Goal: Information Seeking & Learning: Understand process/instructions

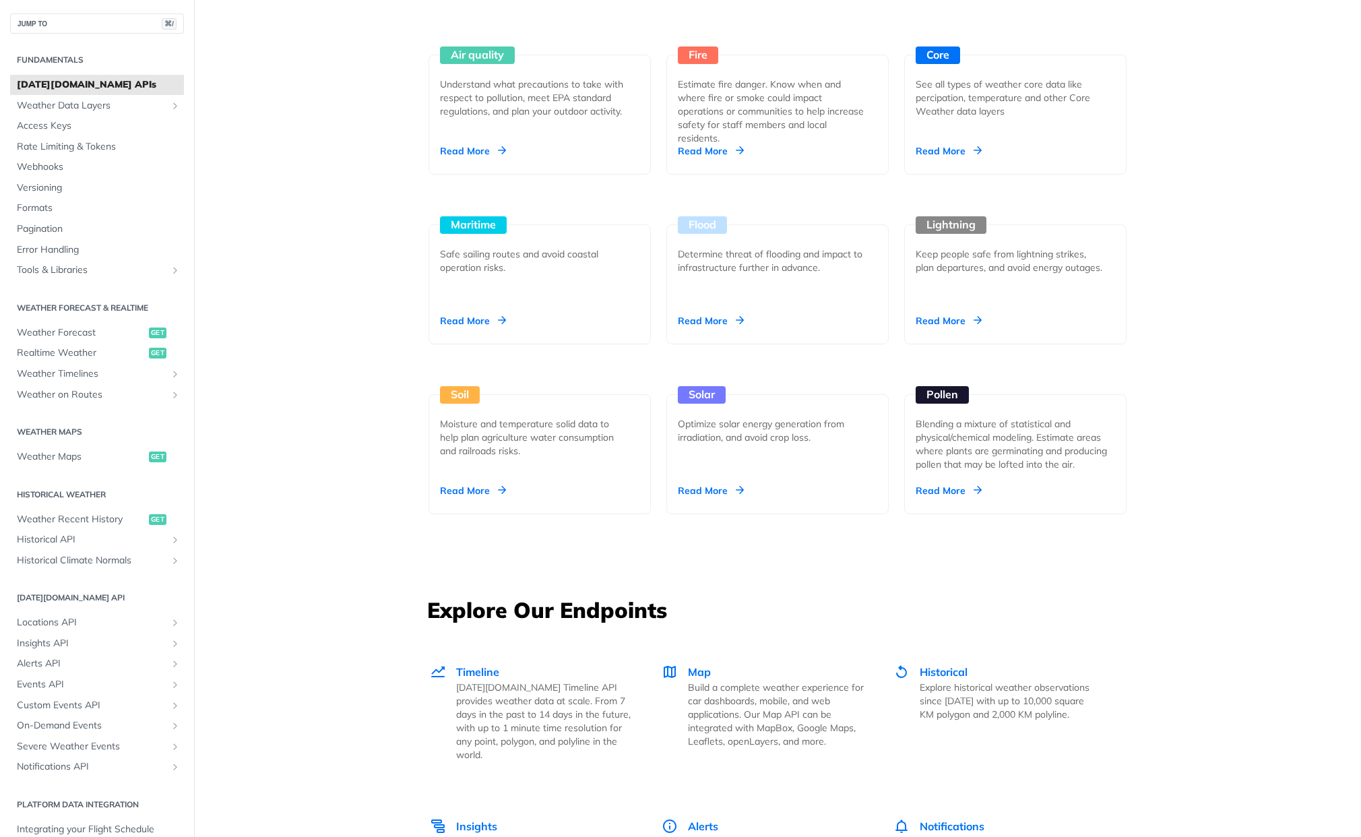
scroll to position [1283, 0]
click at [696, 675] on span "Map" at bounding box center [699, 670] width 23 height 13
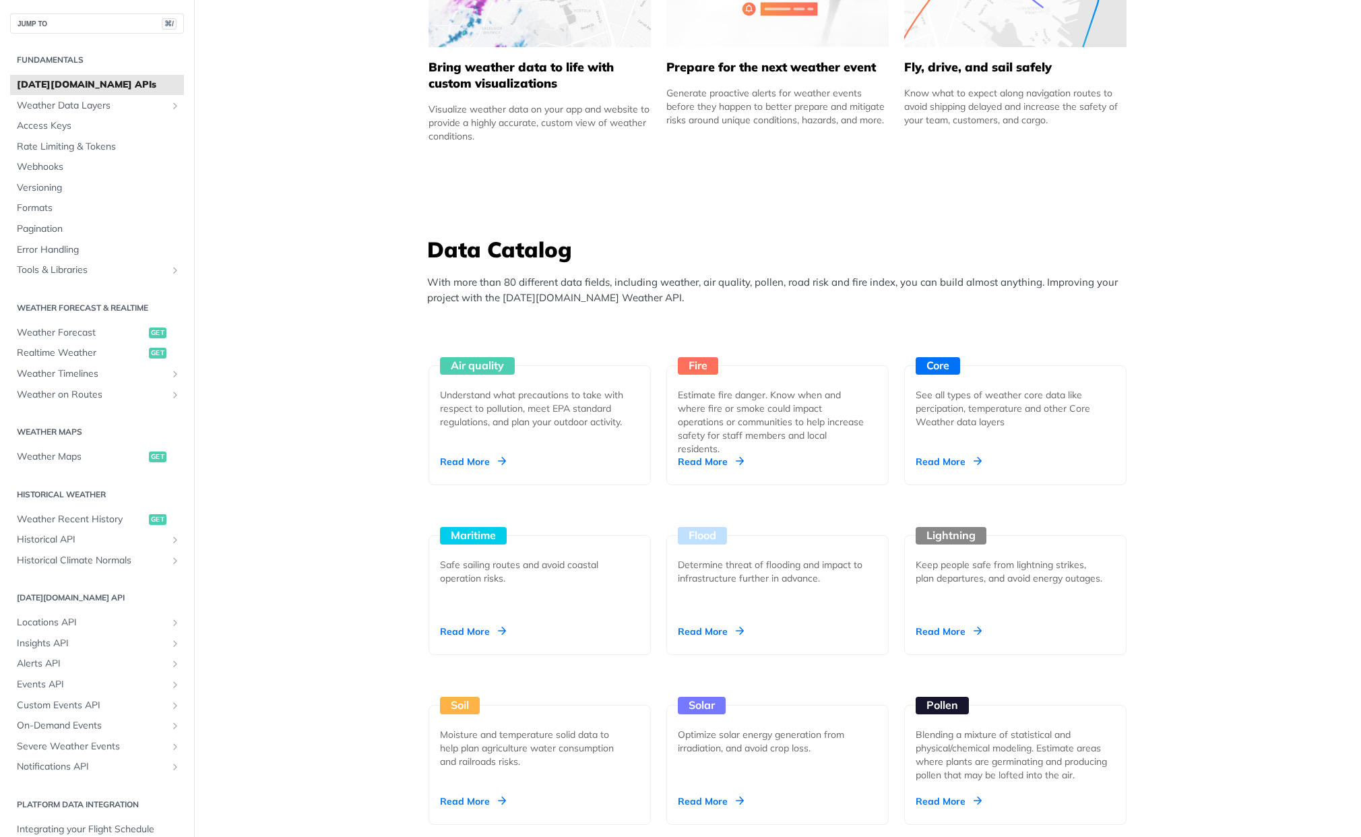
scroll to position [974, 0]
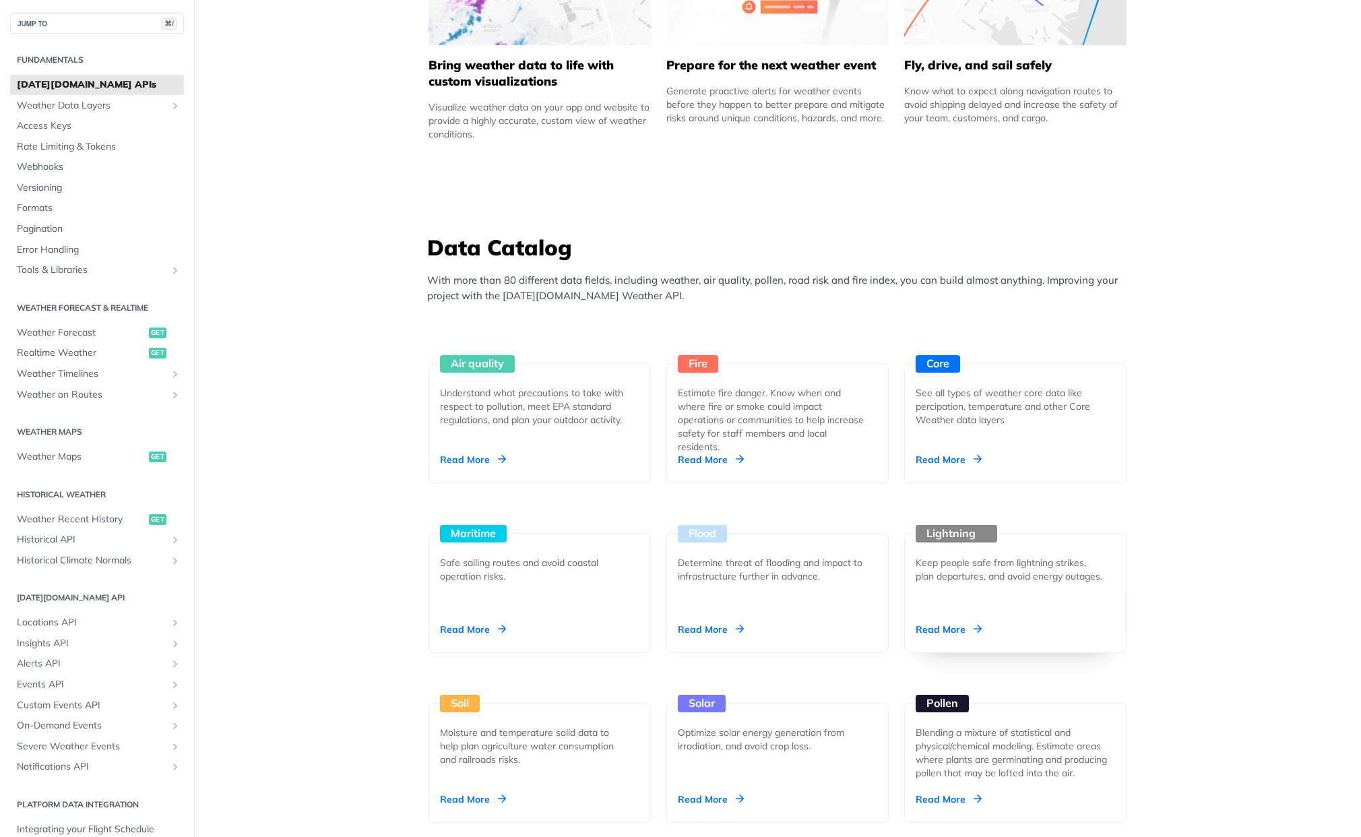
click at [939, 633] on div "Read More" at bounding box center [949, 629] width 66 height 13
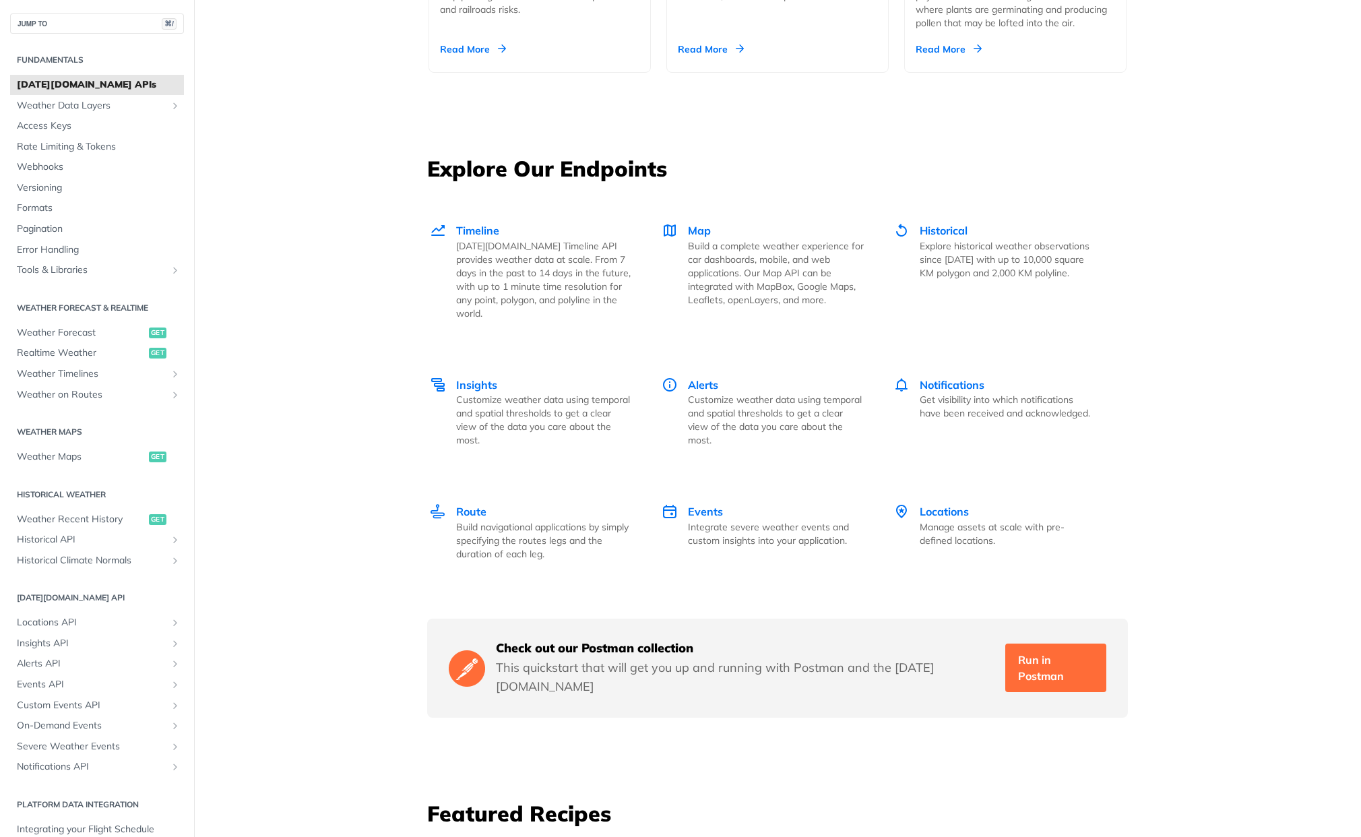
scroll to position [1741, 0]
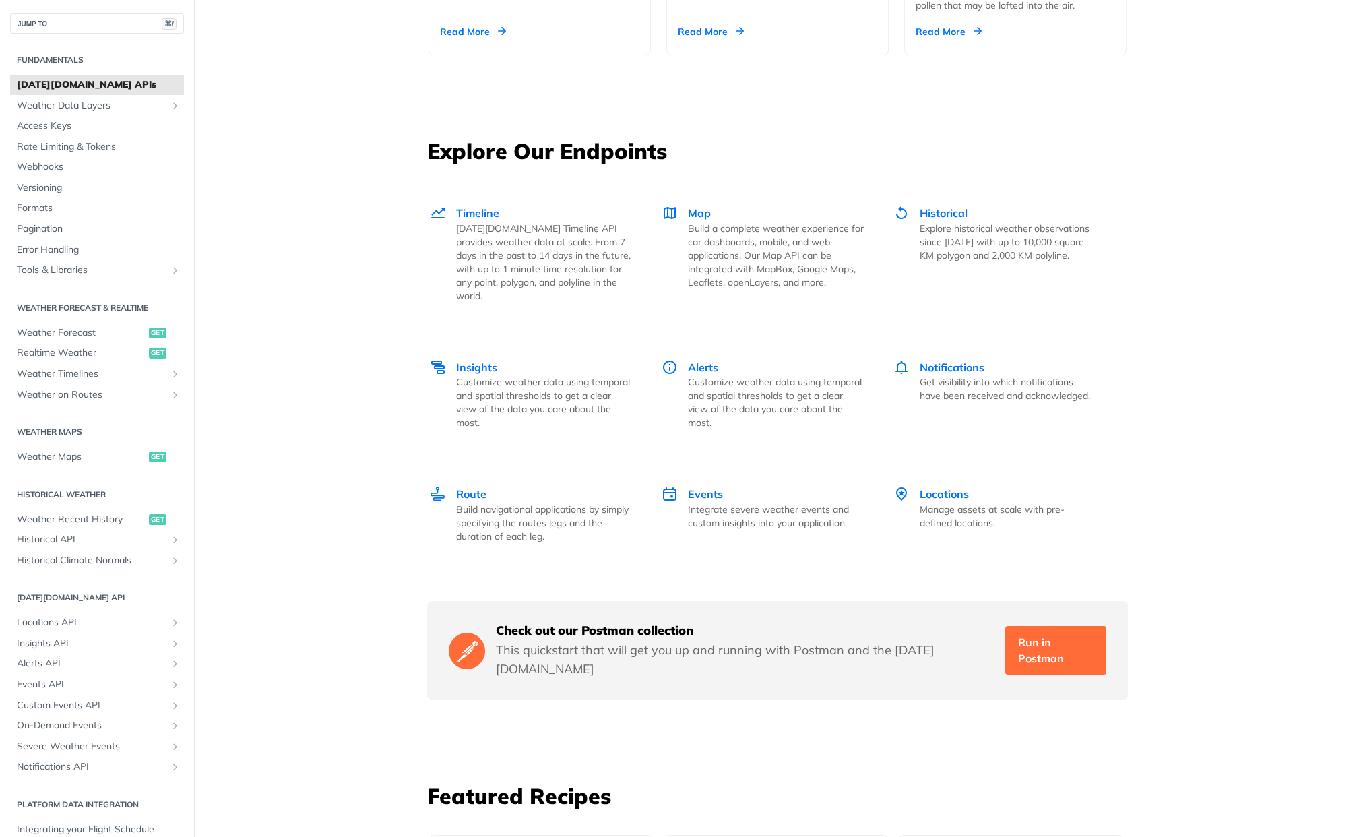
click at [464, 487] on span "Route" at bounding box center [471, 493] width 30 height 13
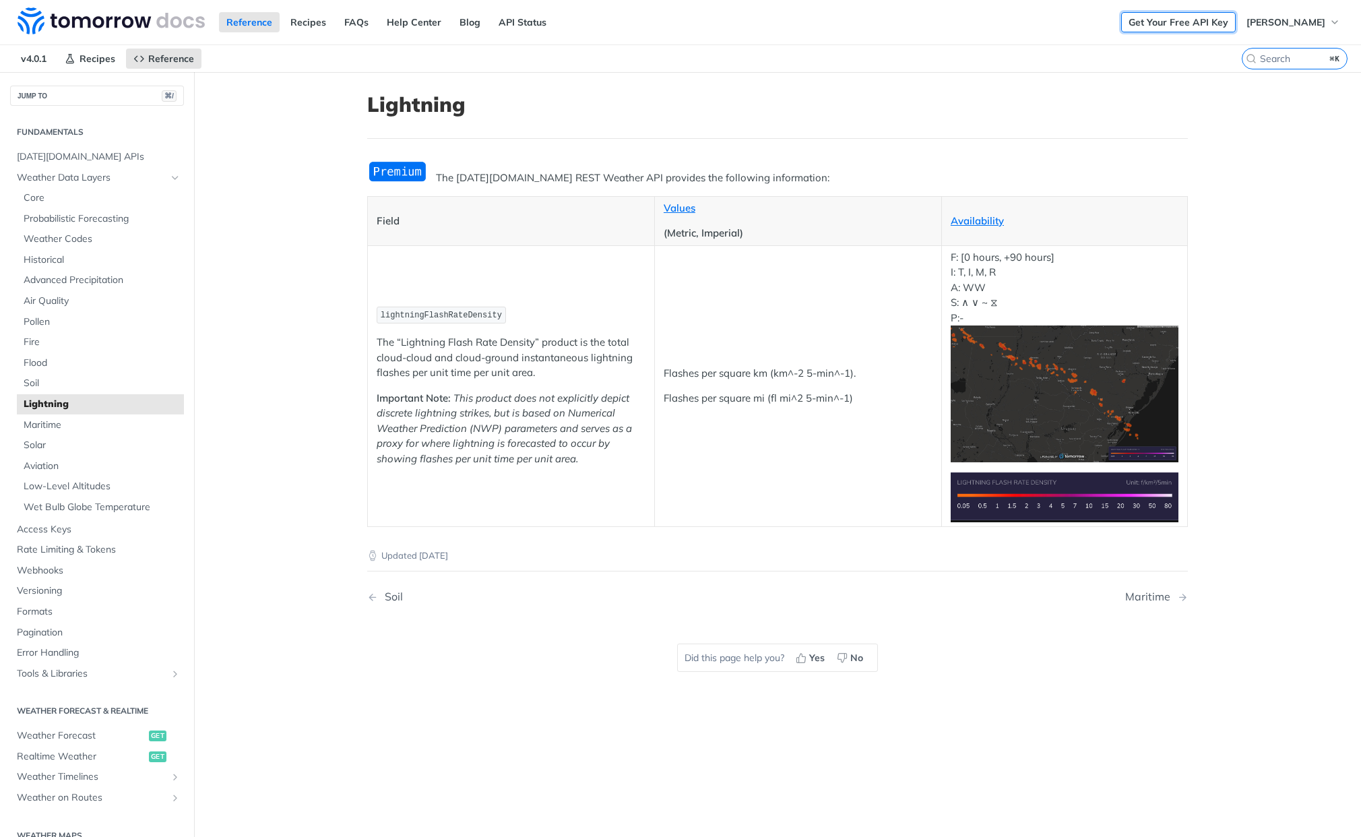
click at [1168, 22] on link "Get Your Free API Key" at bounding box center [1178, 22] width 115 height 20
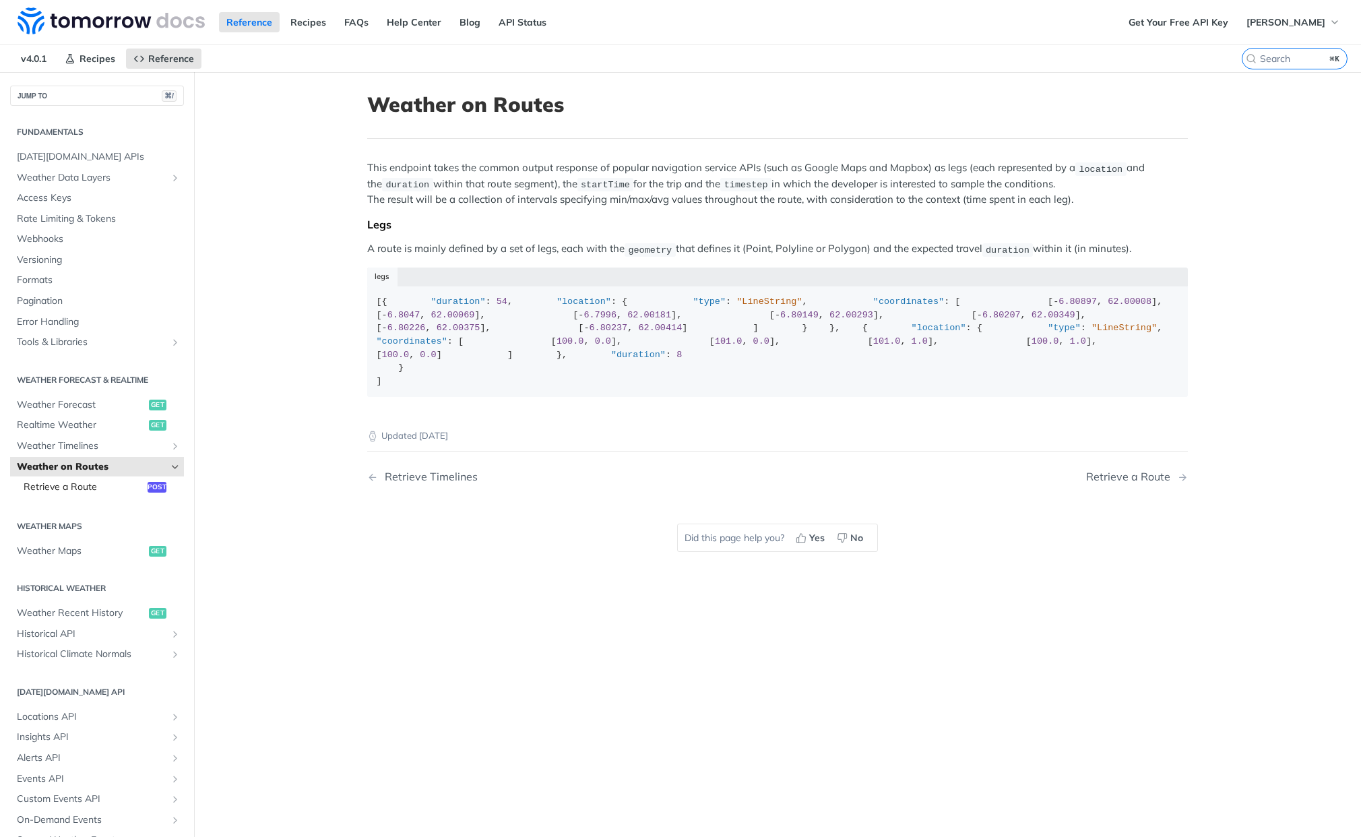
click at [71, 487] on span "Retrieve a Route" at bounding box center [84, 486] width 121 height 13
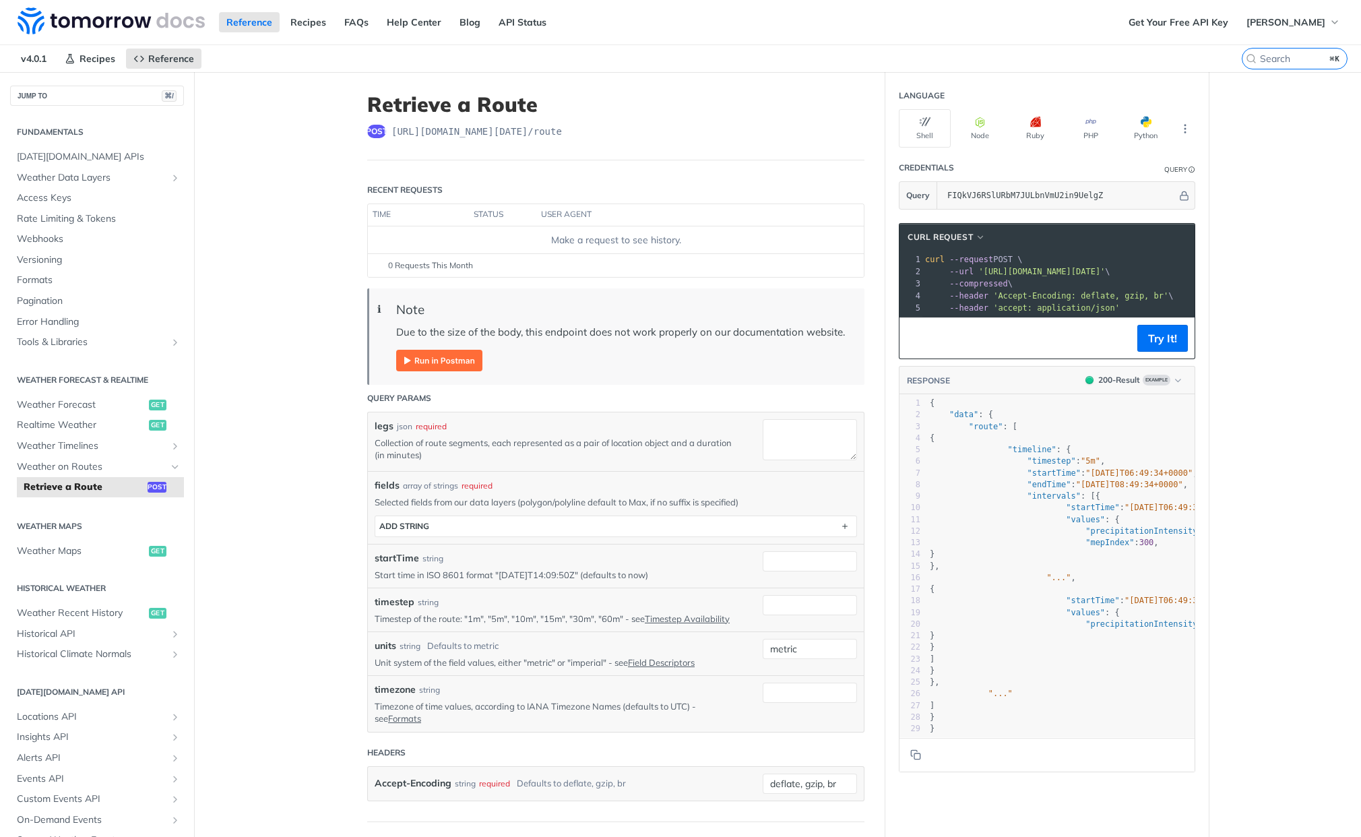
click at [433, 361] on img "Expand image" at bounding box center [439, 361] width 86 height 22
click at [990, 193] on input "FIQkVJ6RSlURbM7JULbnVmU2in9UelgZ" at bounding box center [1059, 195] width 237 height 27
click at [52, 549] on span "Weather Maps" at bounding box center [81, 550] width 129 height 13
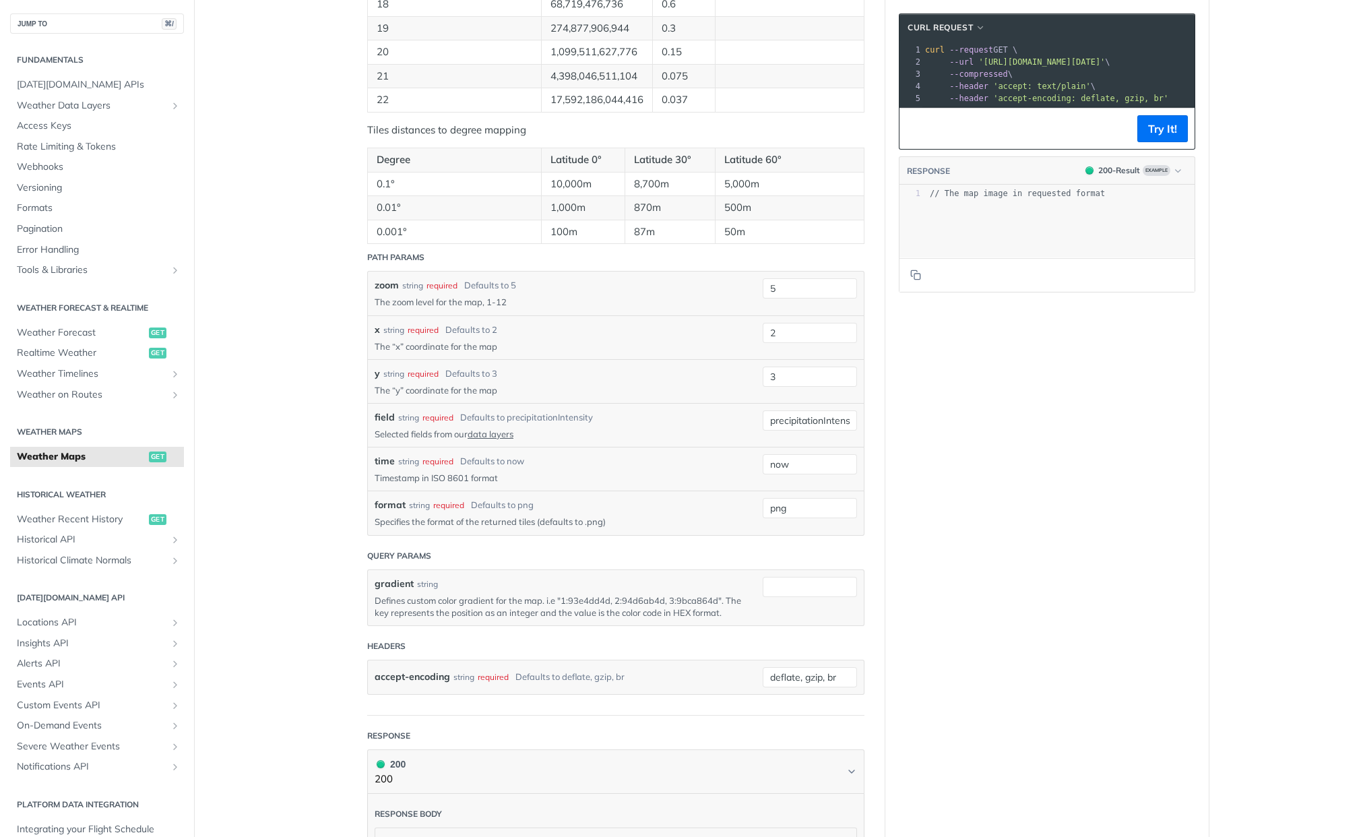
scroll to position [1684, 0]
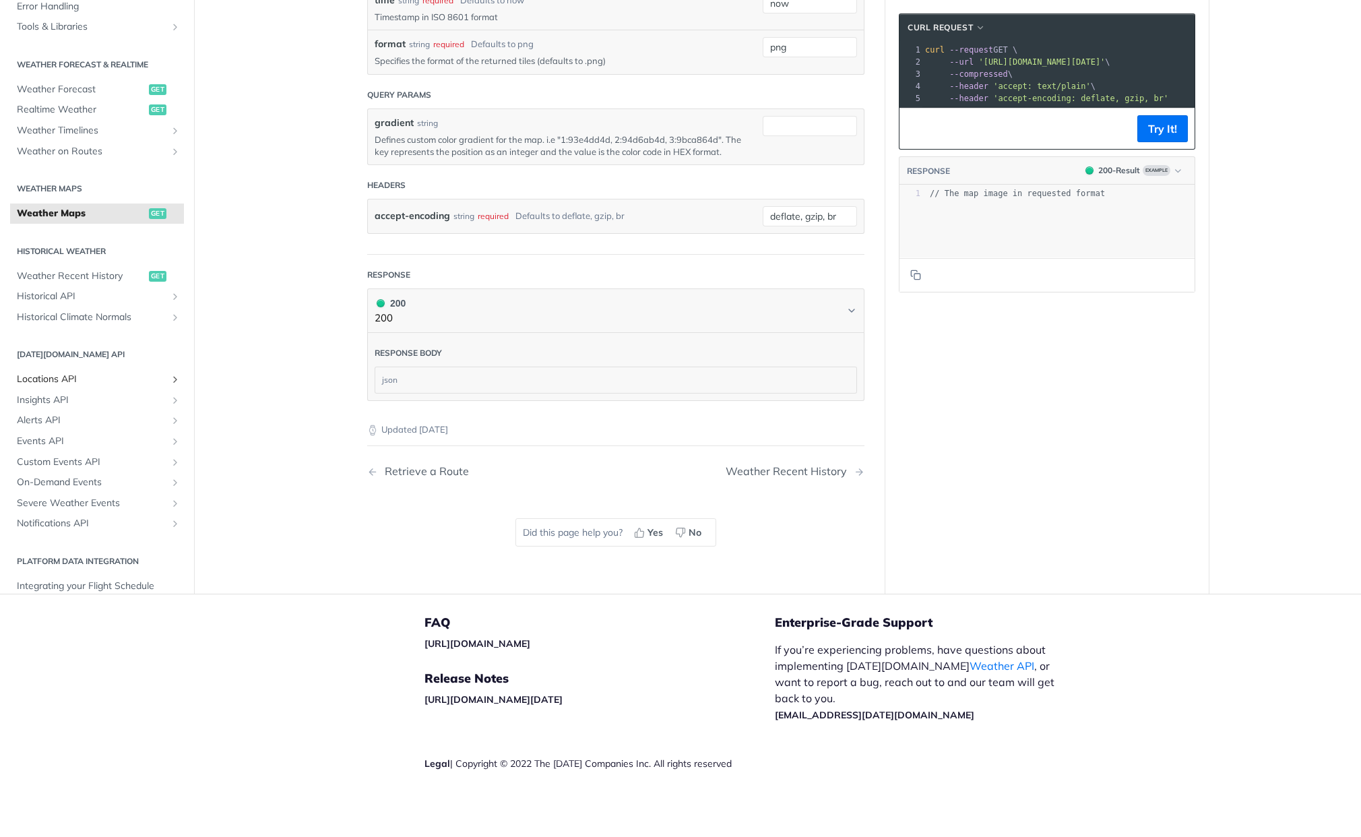
click at [170, 380] on icon "Show subpages for Locations API" at bounding box center [175, 379] width 11 height 11
click at [170, 380] on icon "Hide subpages for Locations API" at bounding box center [175, 379] width 11 height 11
click at [170, 396] on icon "Show subpages for Insights API" at bounding box center [175, 400] width 11 height 11
click at [170, 400] on icon "Hide subpages for Insights API" at bounding box center [175, 400] width 11 height 11
click at [170, 420] on icon "Show subpages for Alerts API" at bounding box center [175, 421] width 11 height 11
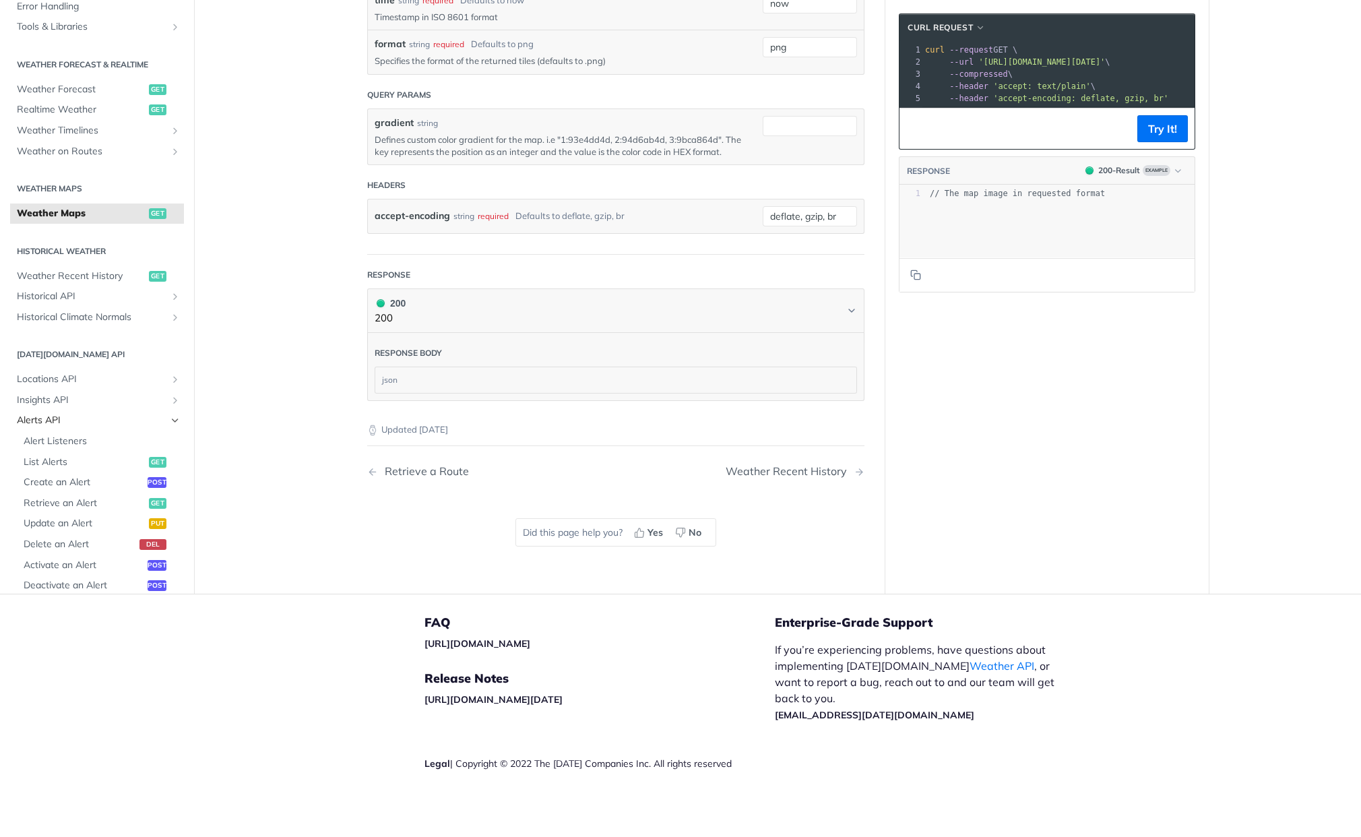
click at [170, 419] on icon "Hide subpages for Alerts API" at bounding box center [175, 421] width 11 height 11
click at [170, 505] on icon "Show subpages for Severe Weather Events" at bounding box center [175, 503] width 11 height 11
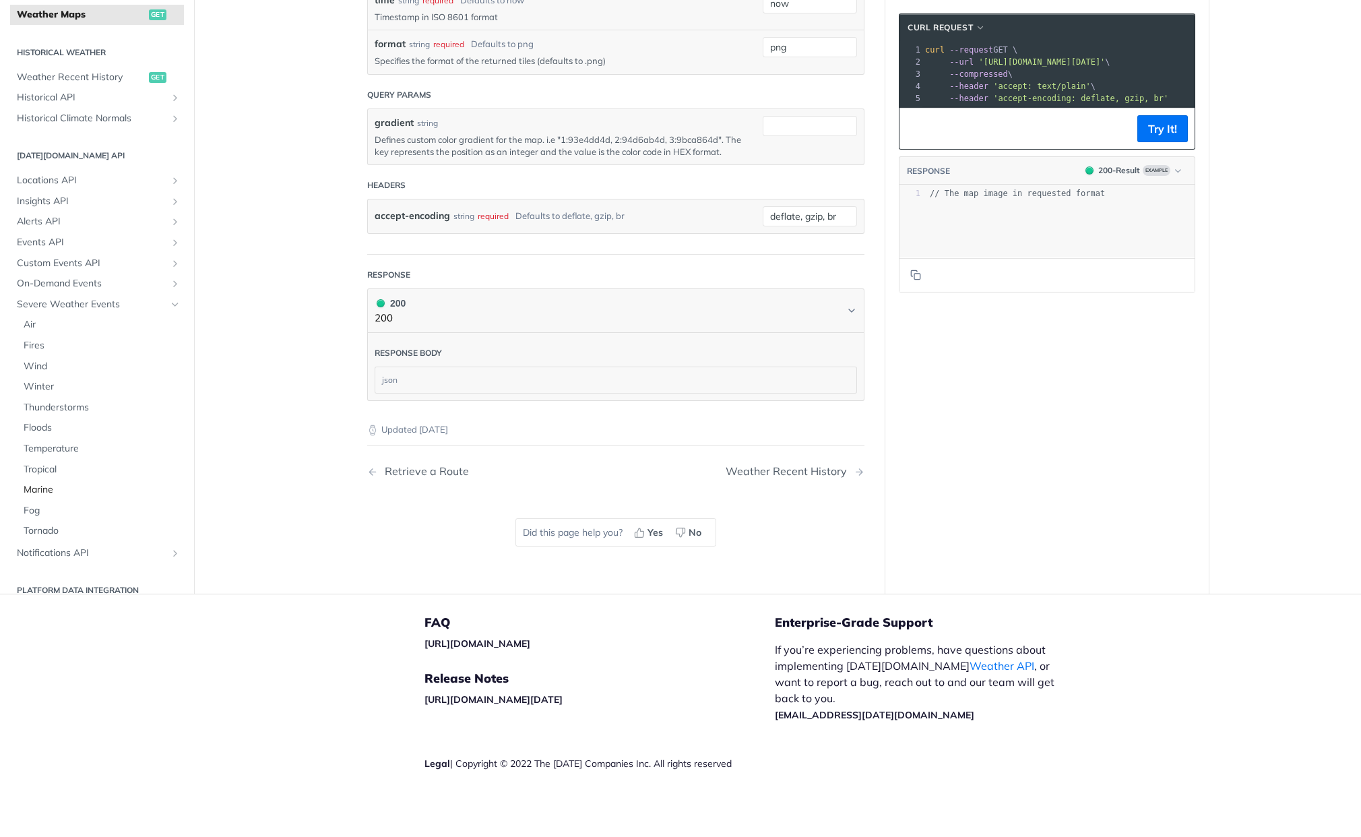
scroll to position [268, 0]
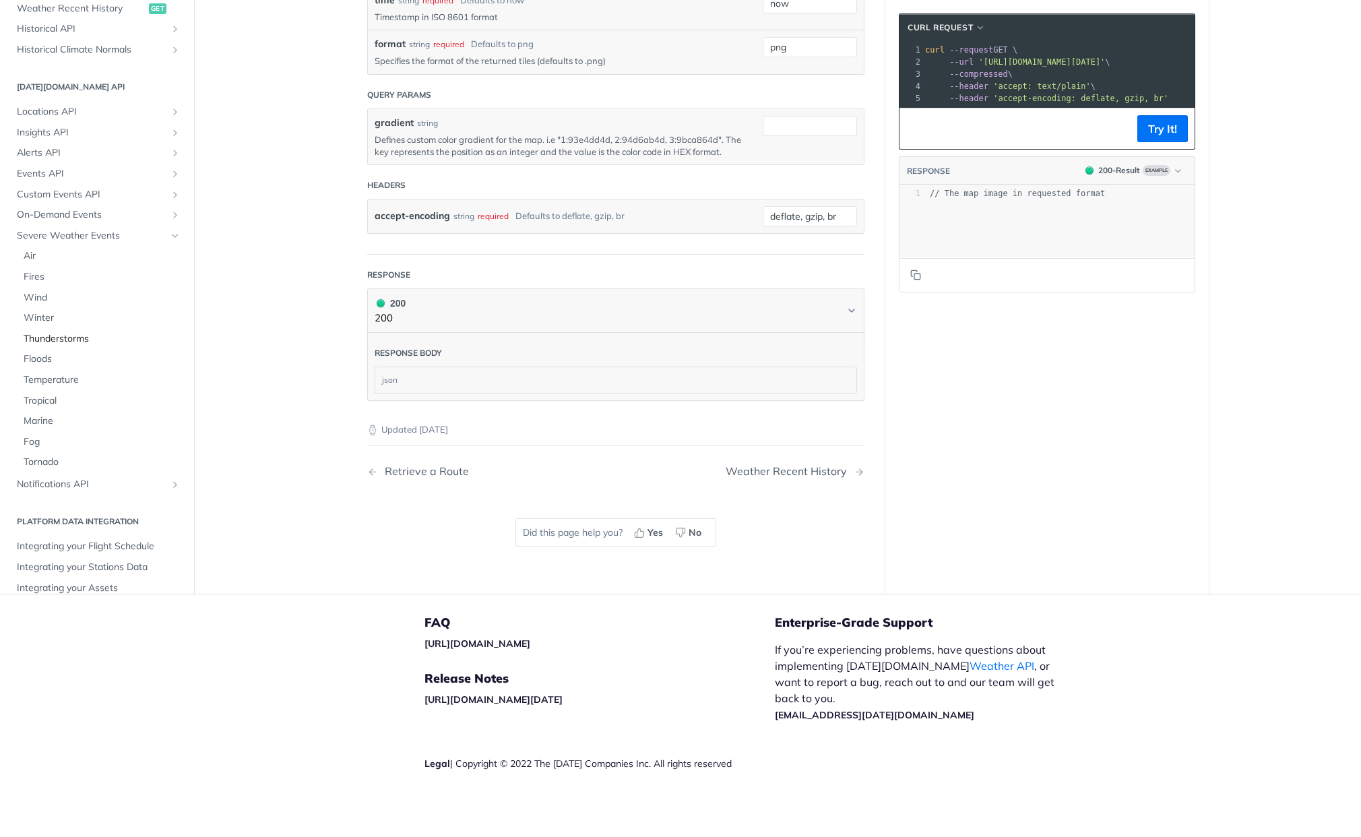
click at [61, 340] on span "Thunderstorms" at bounding box center [102, 338] width 157 height 13
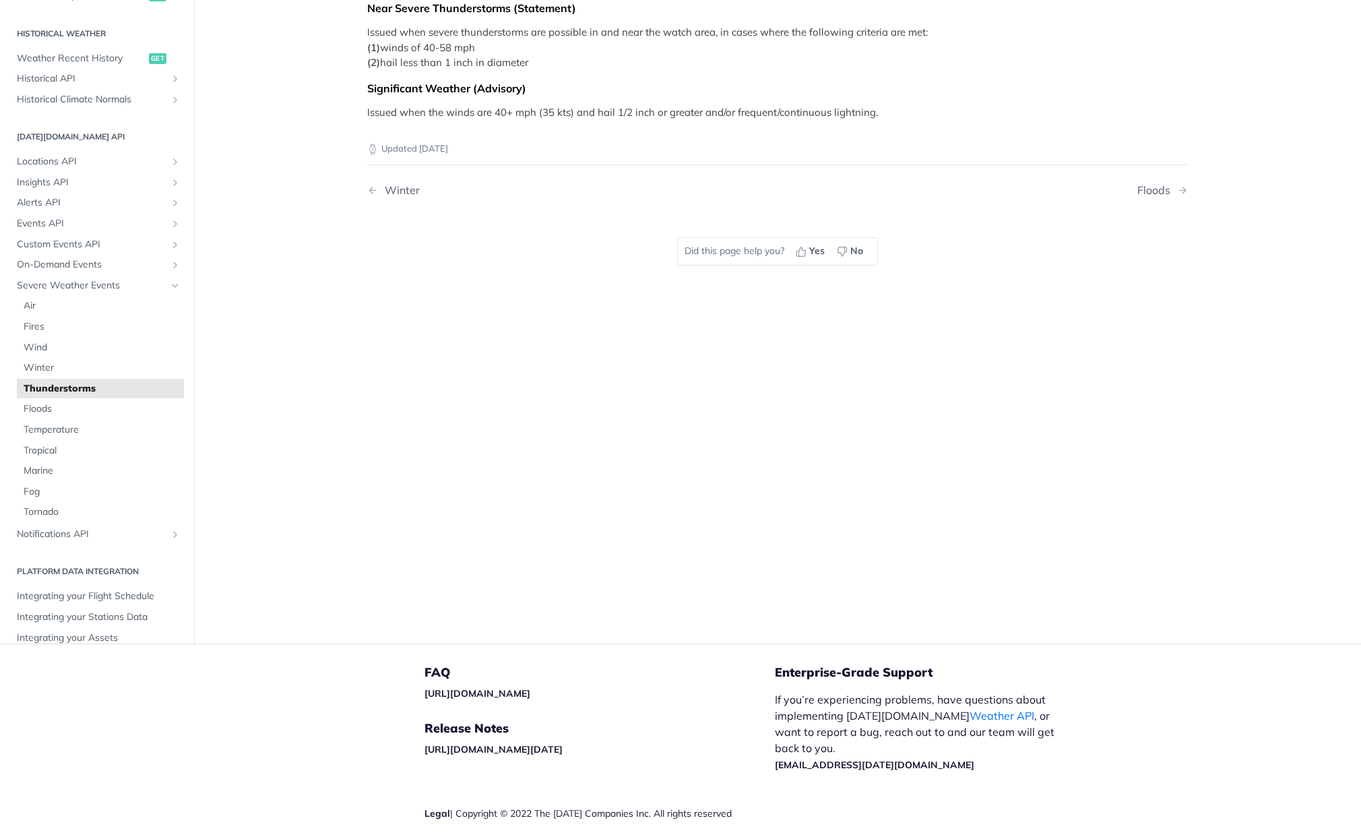
scroll to position [315, 0]
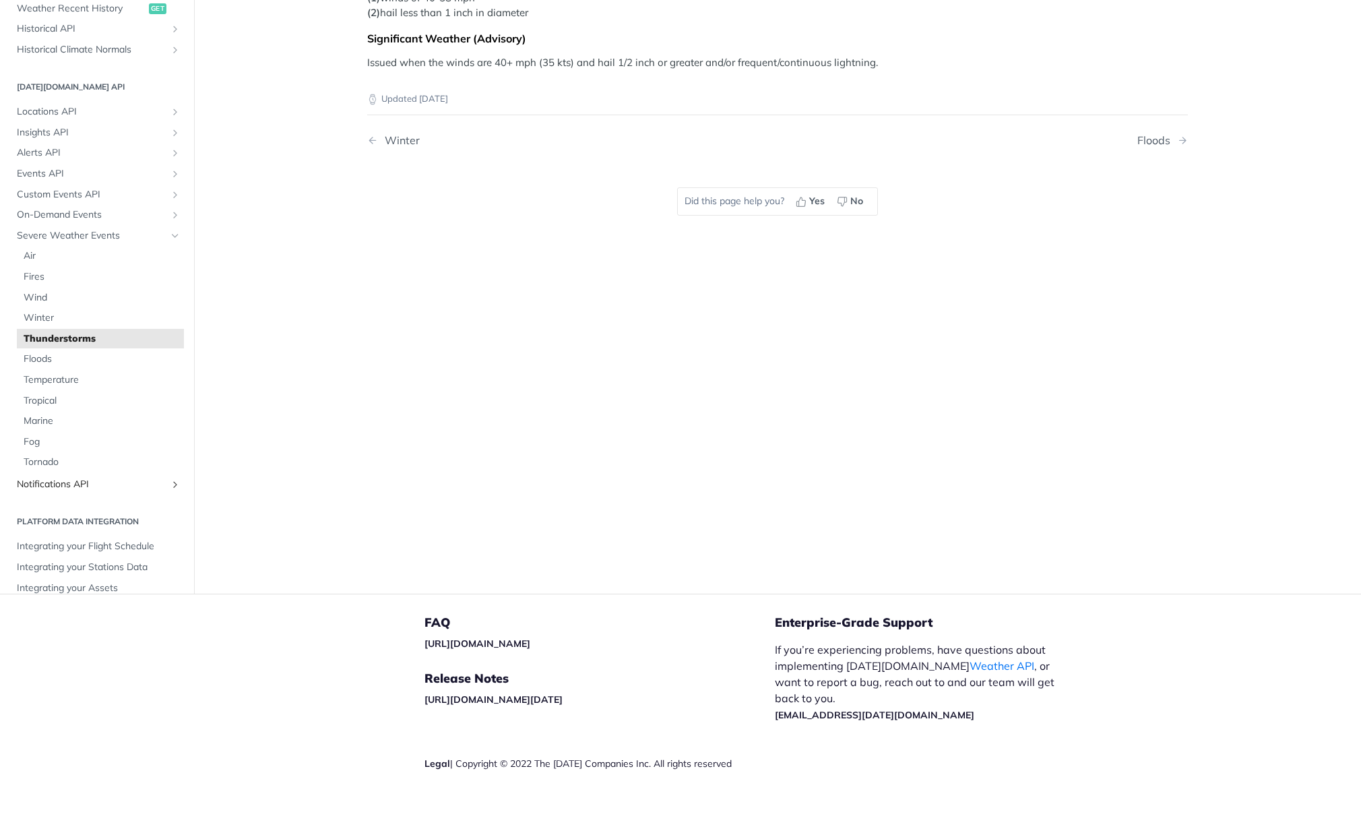
click at [69, 484] on span "Notifications API" at bounding box center [92, 484] width 150 height 13
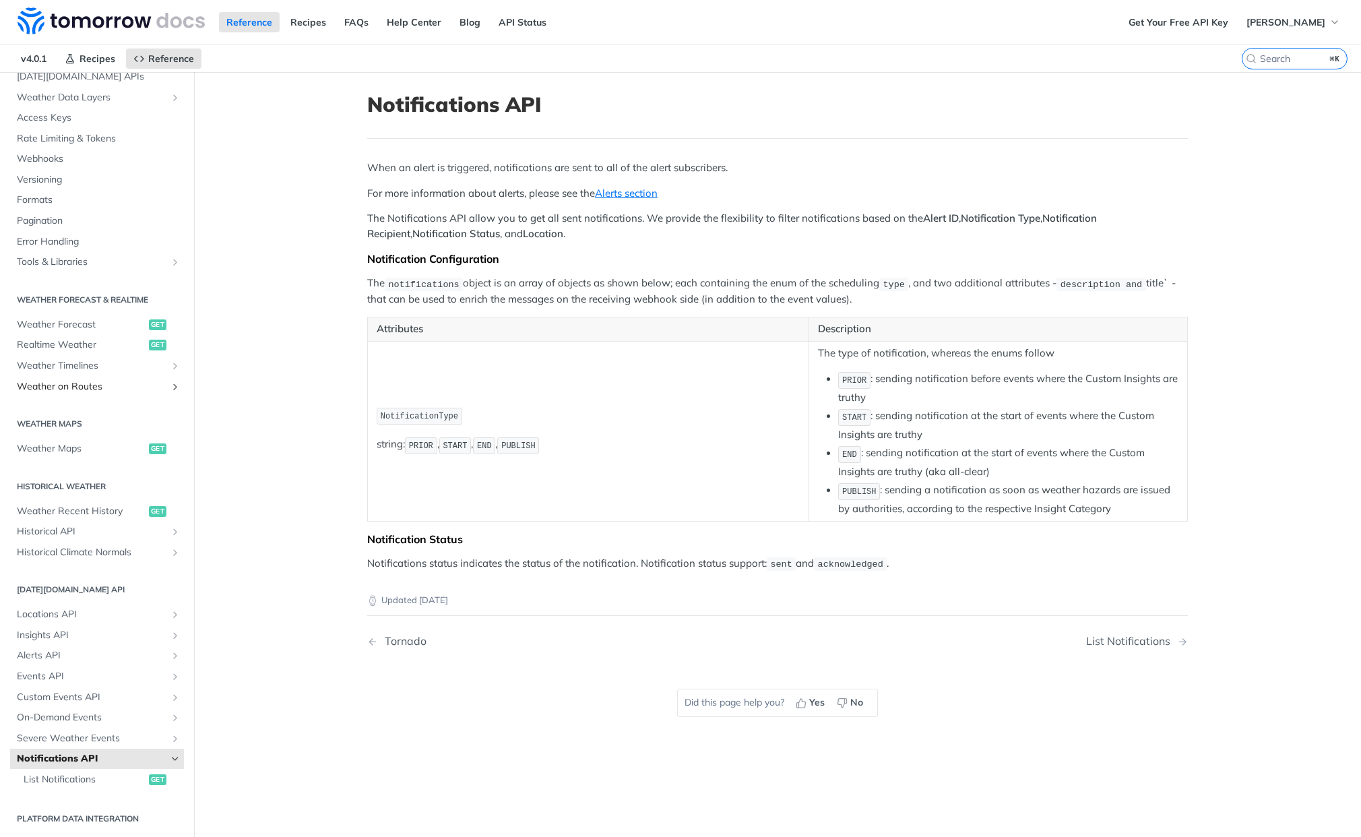
click at [84, 389] on span "Weather on Routes" at bounding box center [92, 386] width 150 height 13
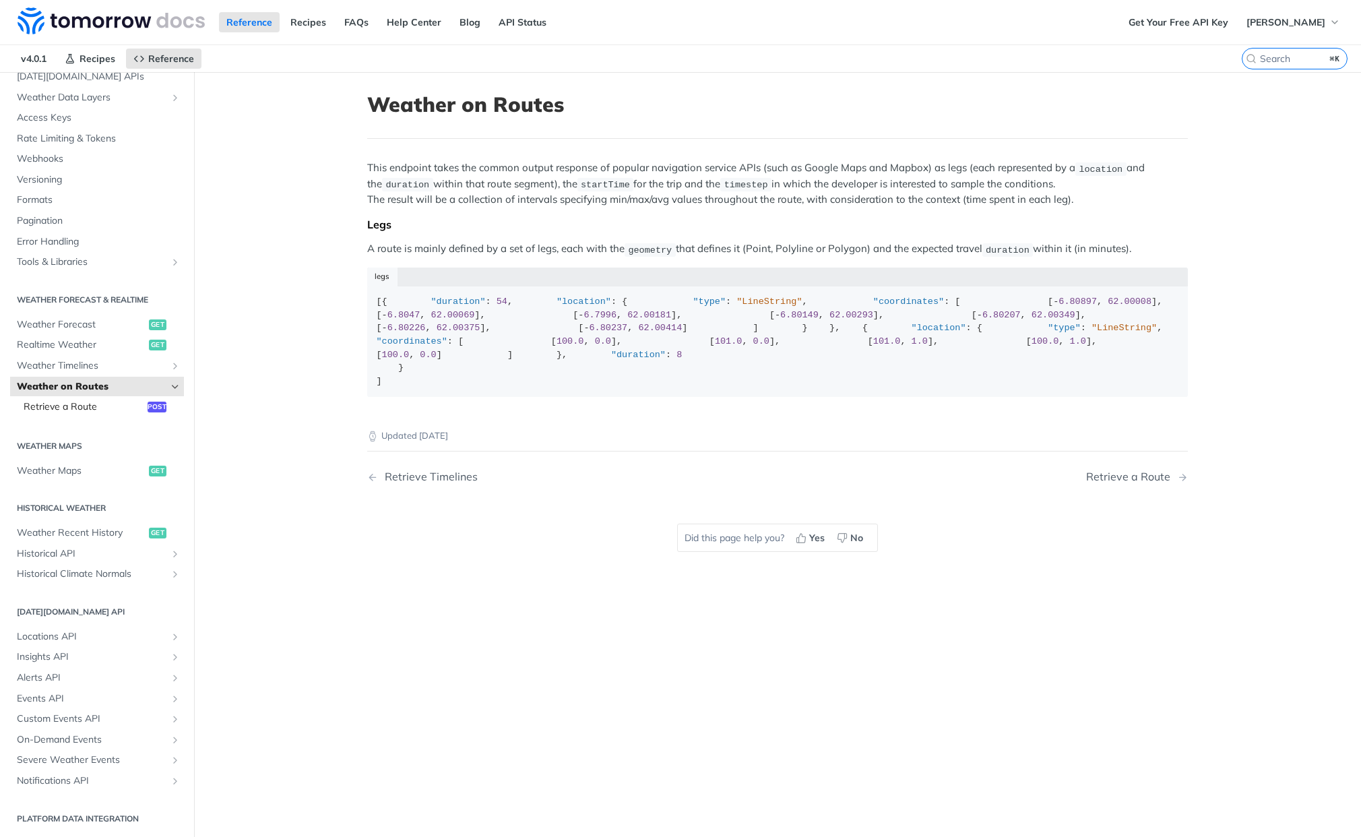
click at [86, 406] on span "Retrieve a Route" at bounding box center [84, 406] width 121 height 13
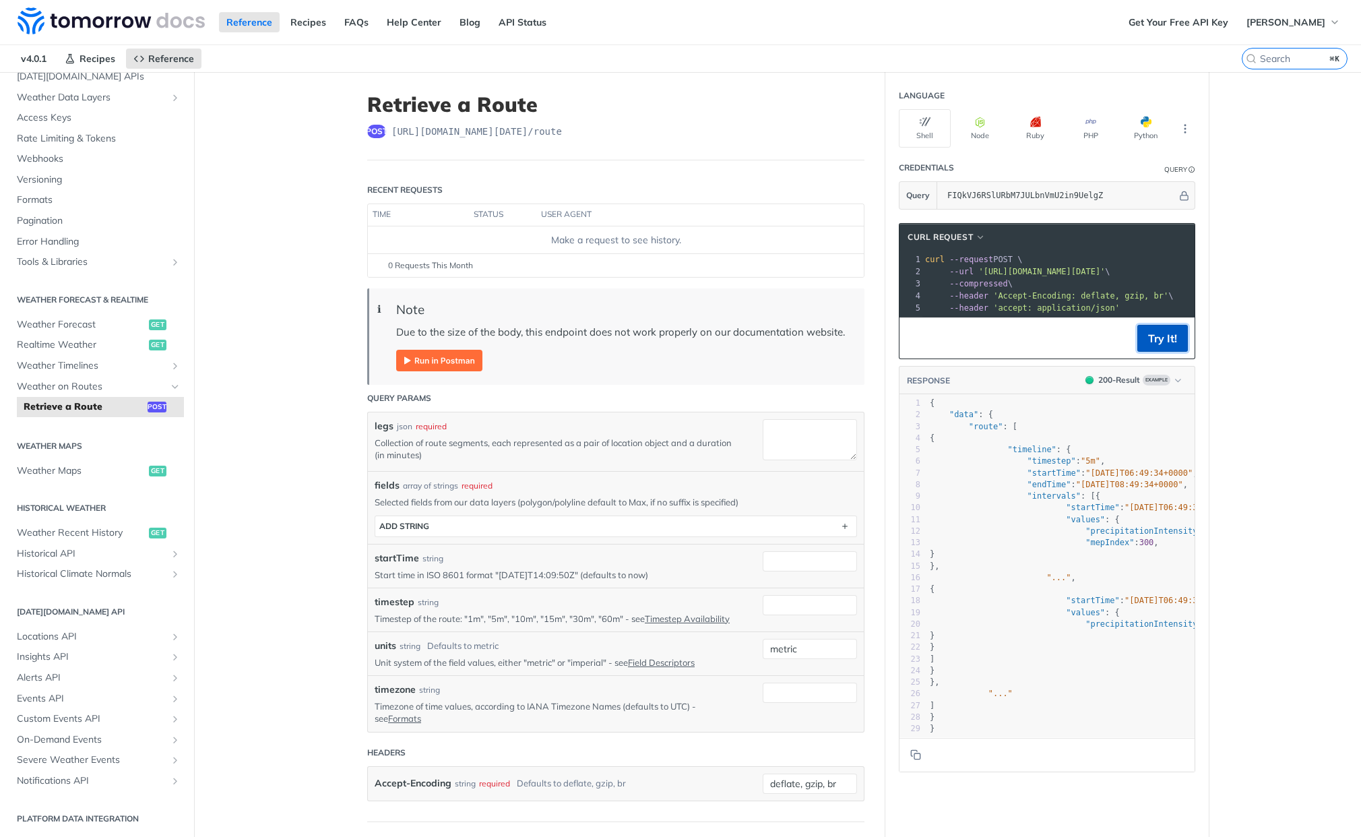
click at [1160, 352] on button "Try It!" at bounding box center [1162, 338] width 51 height 27
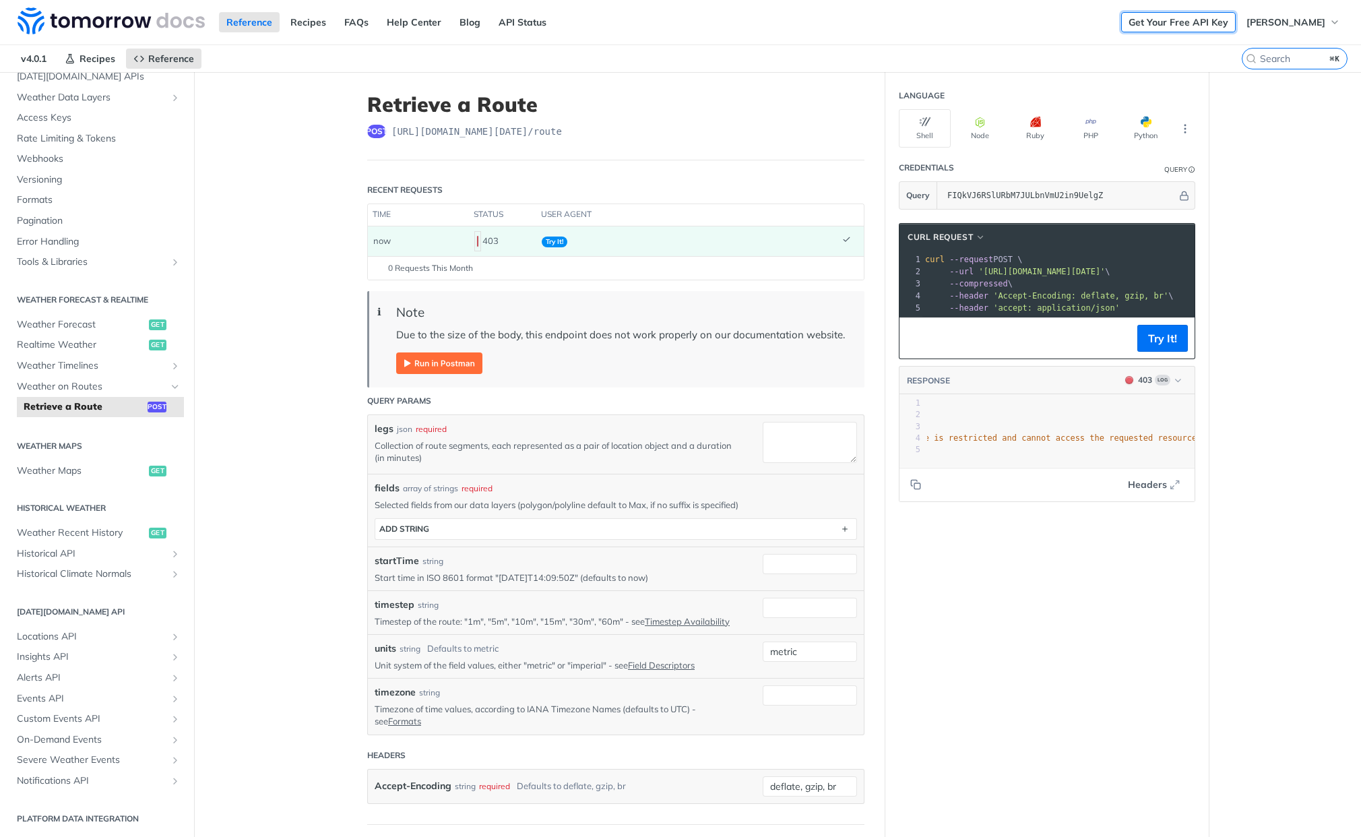
click at [1172, 24] on link "Get Your Free API Key" at bounding box center [1178, 22] width 115 height 20
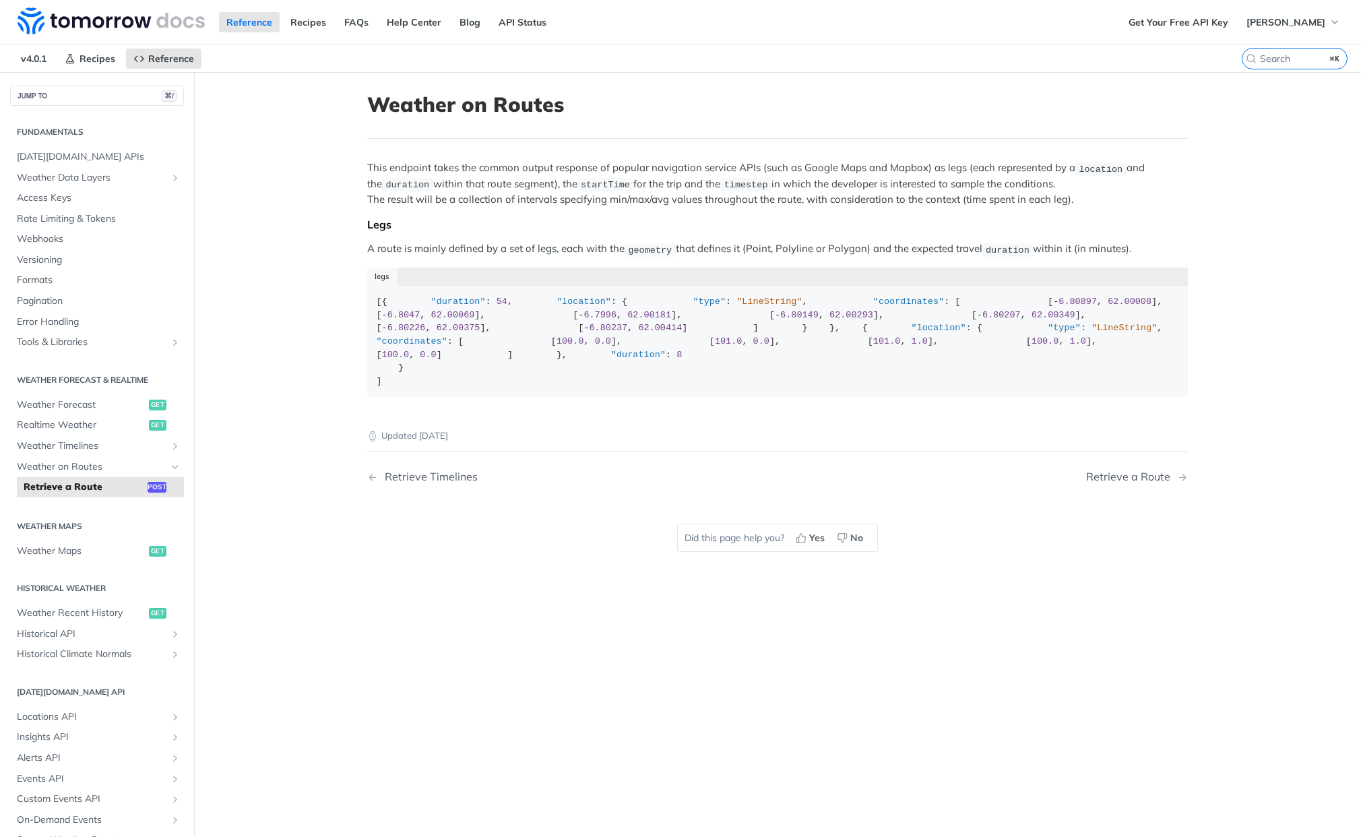
click at [59, 487] on span "Retrieve a Route" at bounding box center [84, 486] width 121 height 13
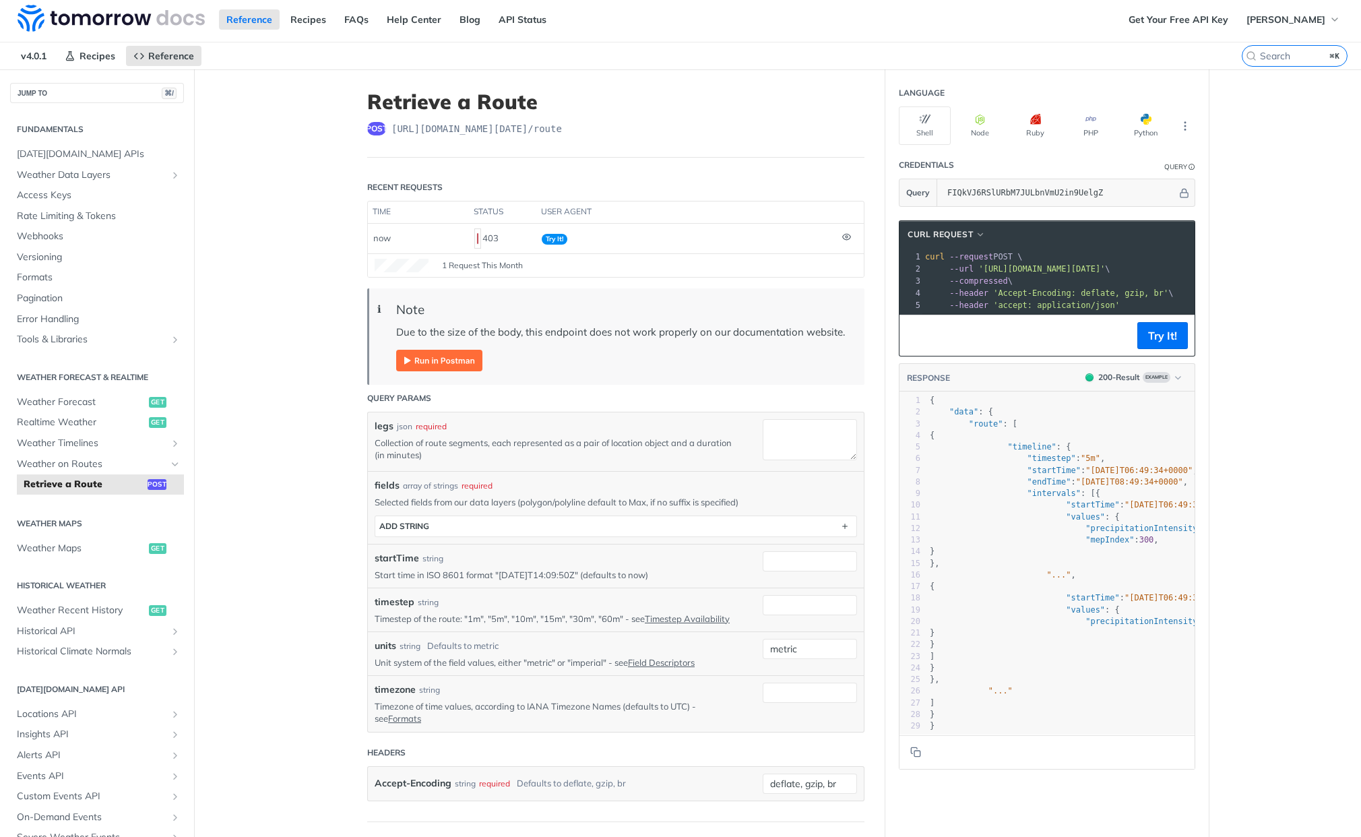
scroll to position [5, 0]
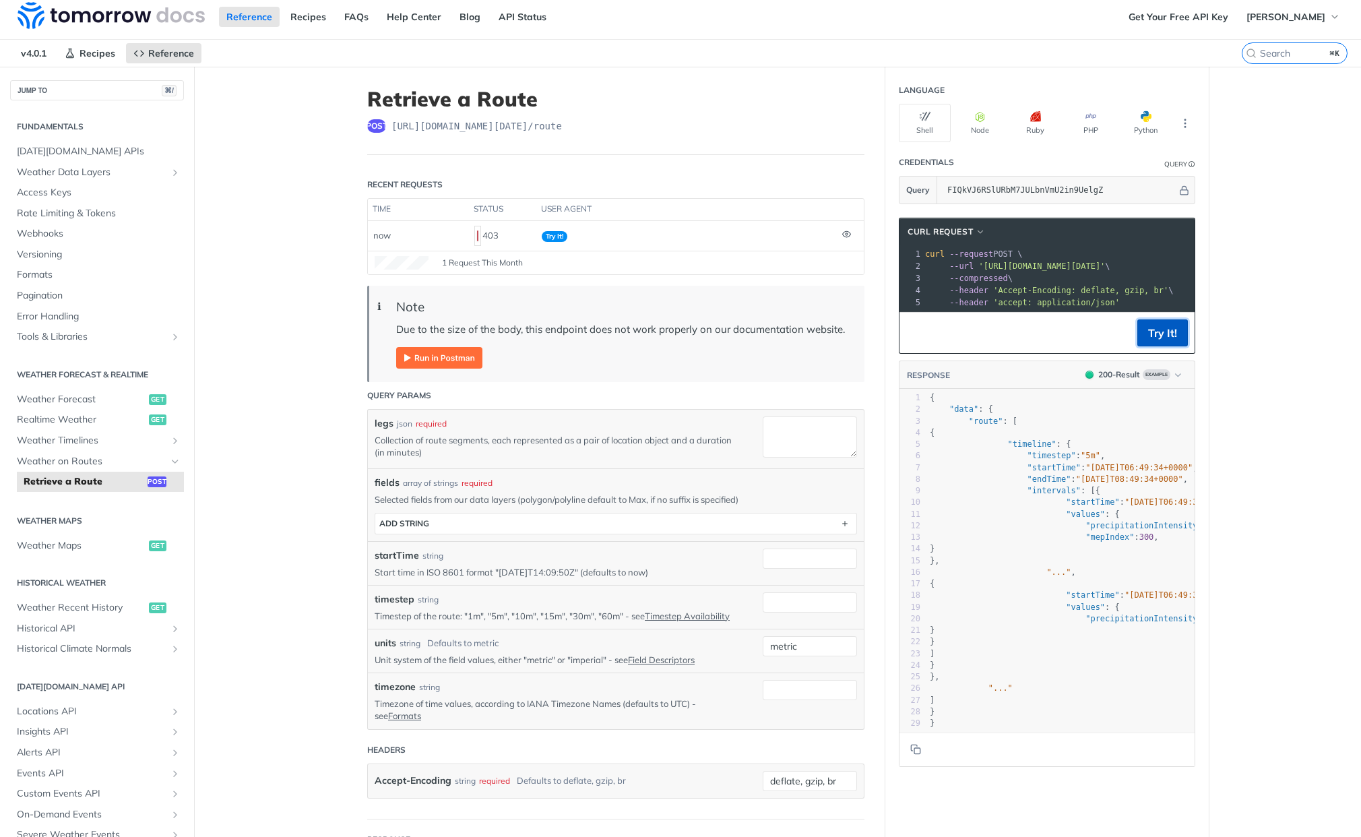
click at [1150, 346] on button "Try It!" at bounding box center [1162, 332] width 51 height 27
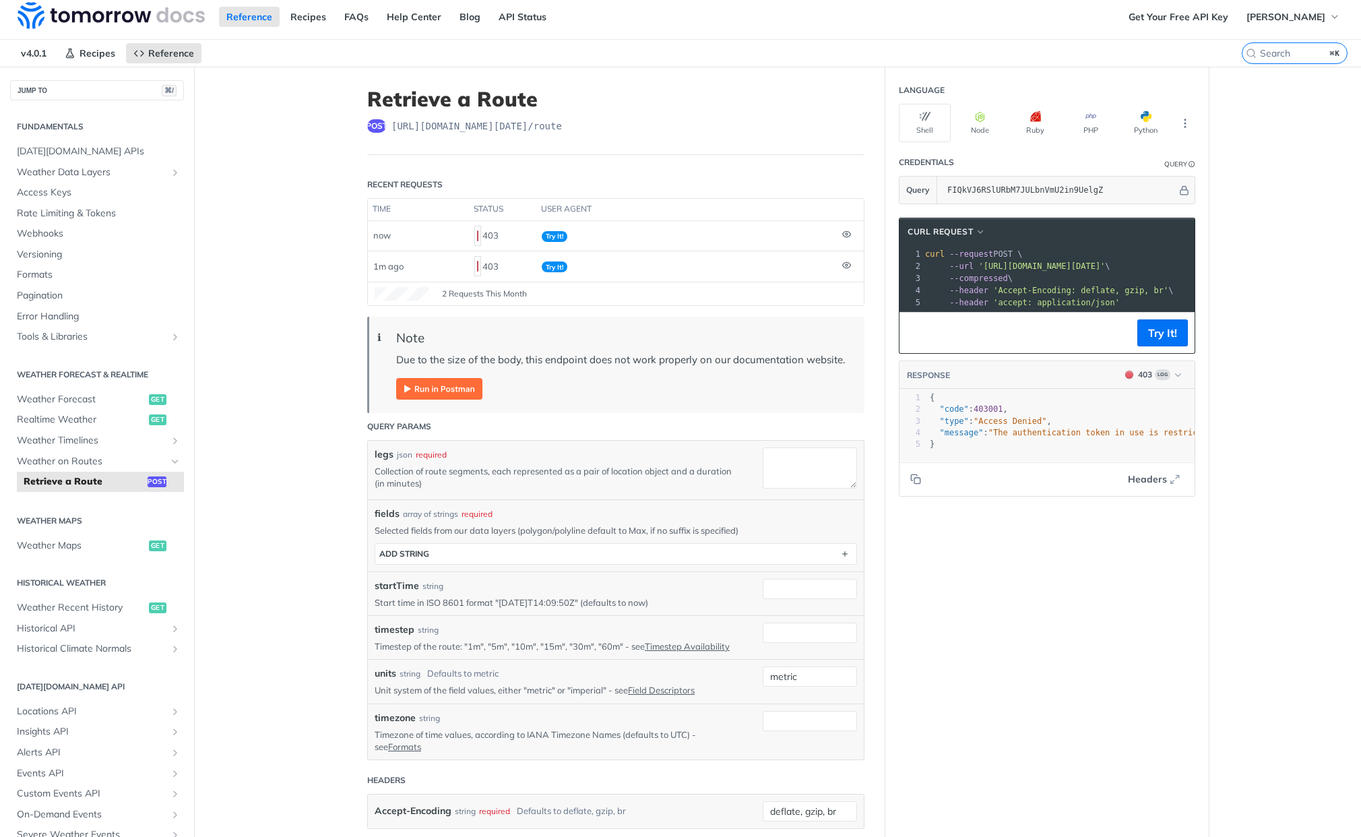
click at [538, 395] on p at bounding box center [623, 389] width 455 height 22
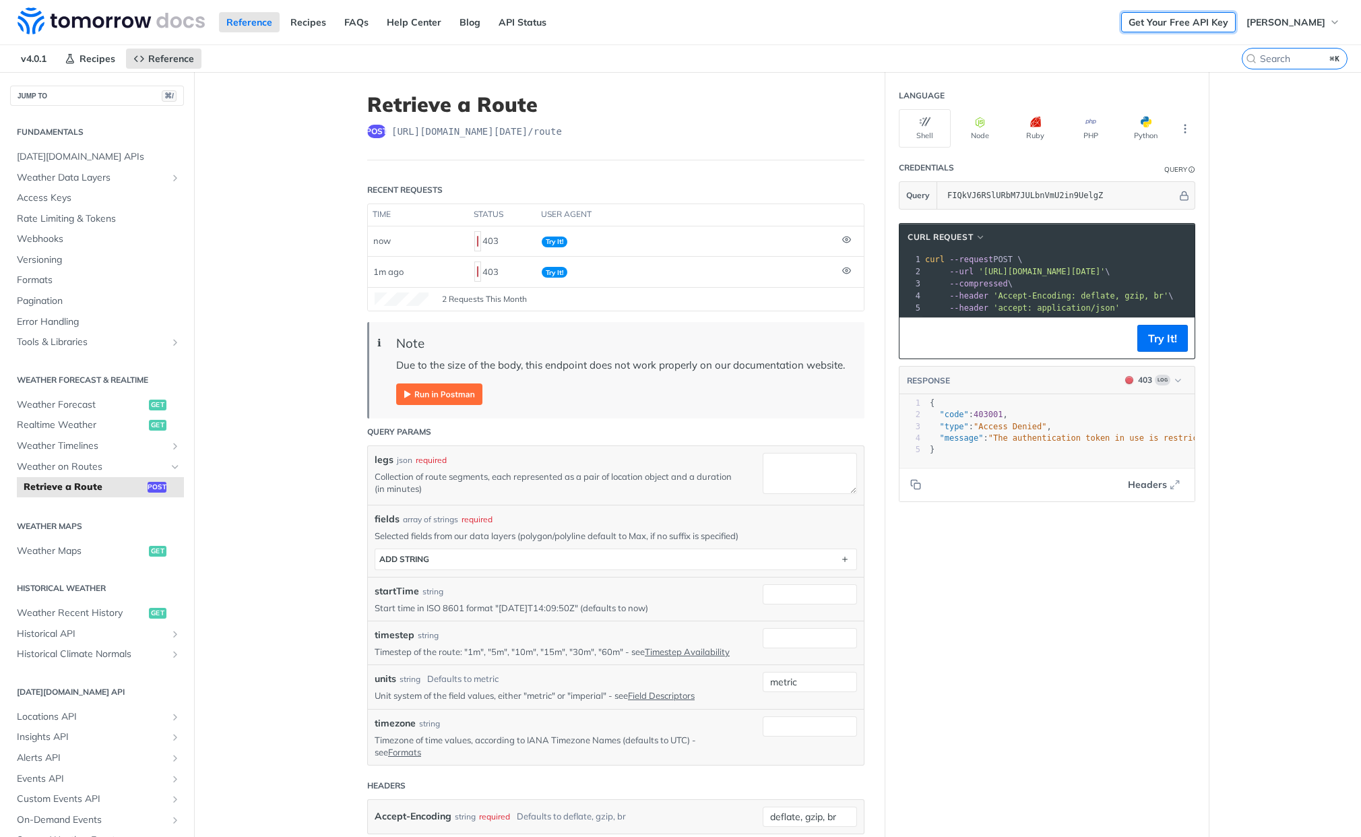
click at [1177, 29] on link "Get Your Free API Key" at bounding box center [1178, 22] width 115 height 20
click at [26, 344] on span "Tools & Libraries" at bounding box center [92, 342] width 150 height 13
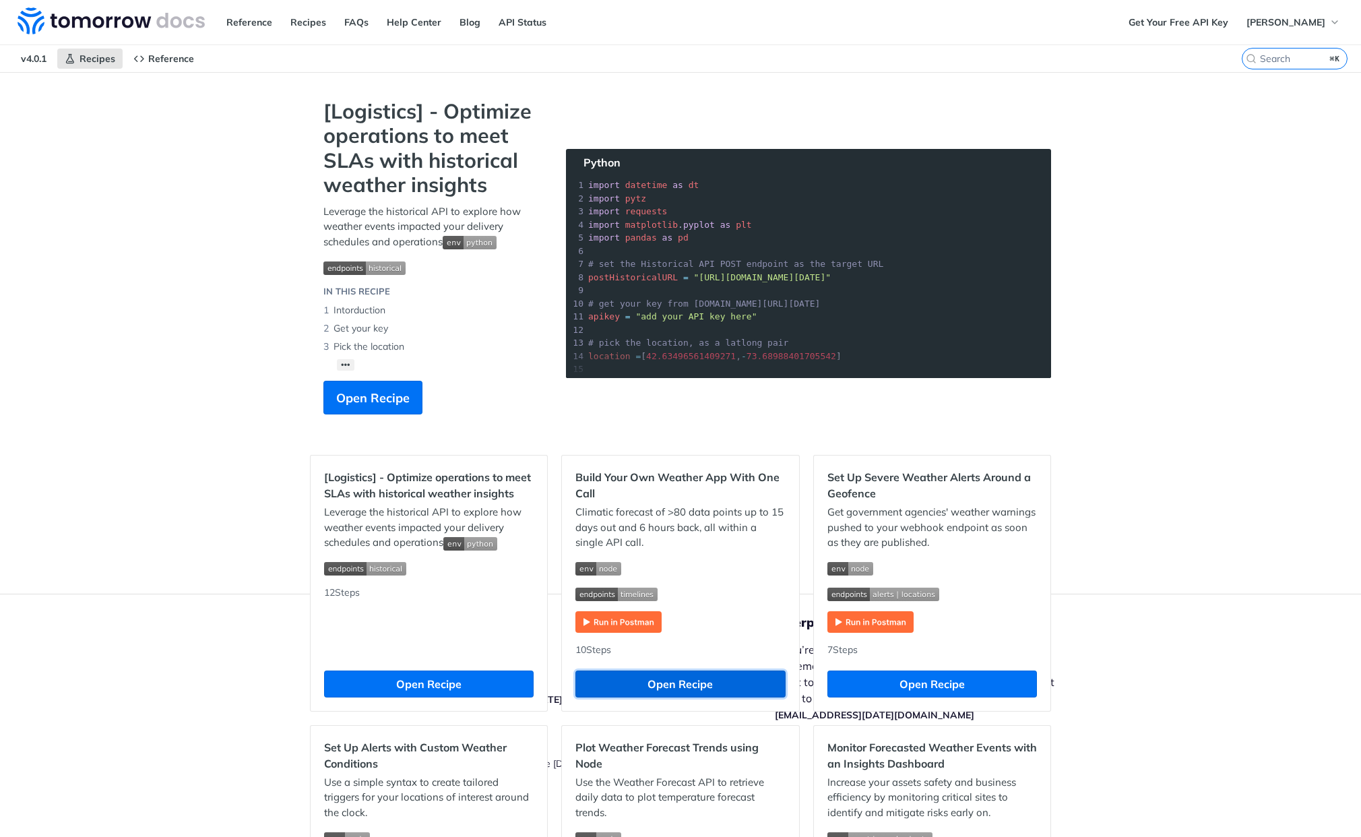
click at [680, 685] on button "Open Recipe" at bounding box center [680, 683] width 210 height 27
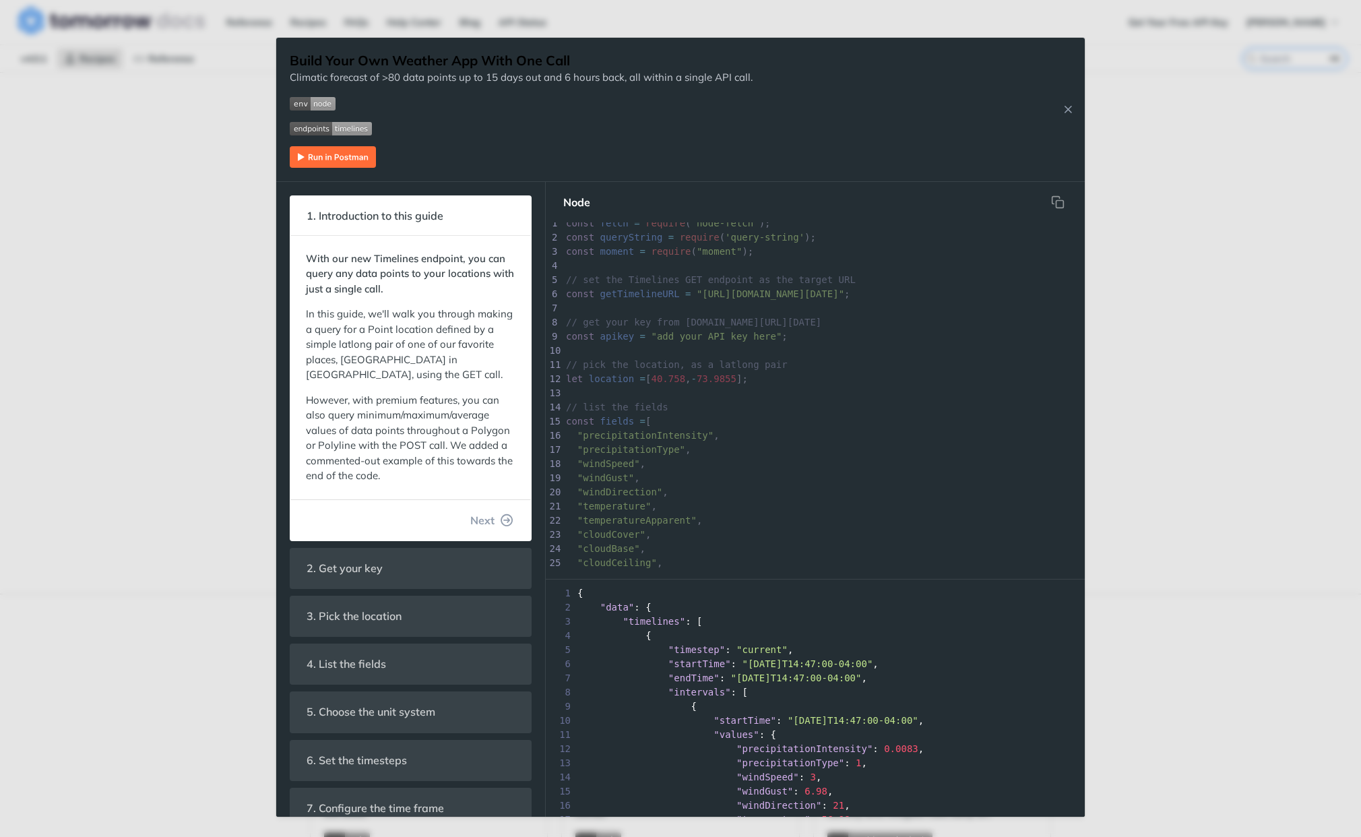
scroll to position [11, 0]
click at [301, 158] on img "Expand image" at bounding box center [333, 157] width 86 height 22
click at [1069, 112] on icon "Close Recipe" at bounding box center [1068, 109] width 12 height 12
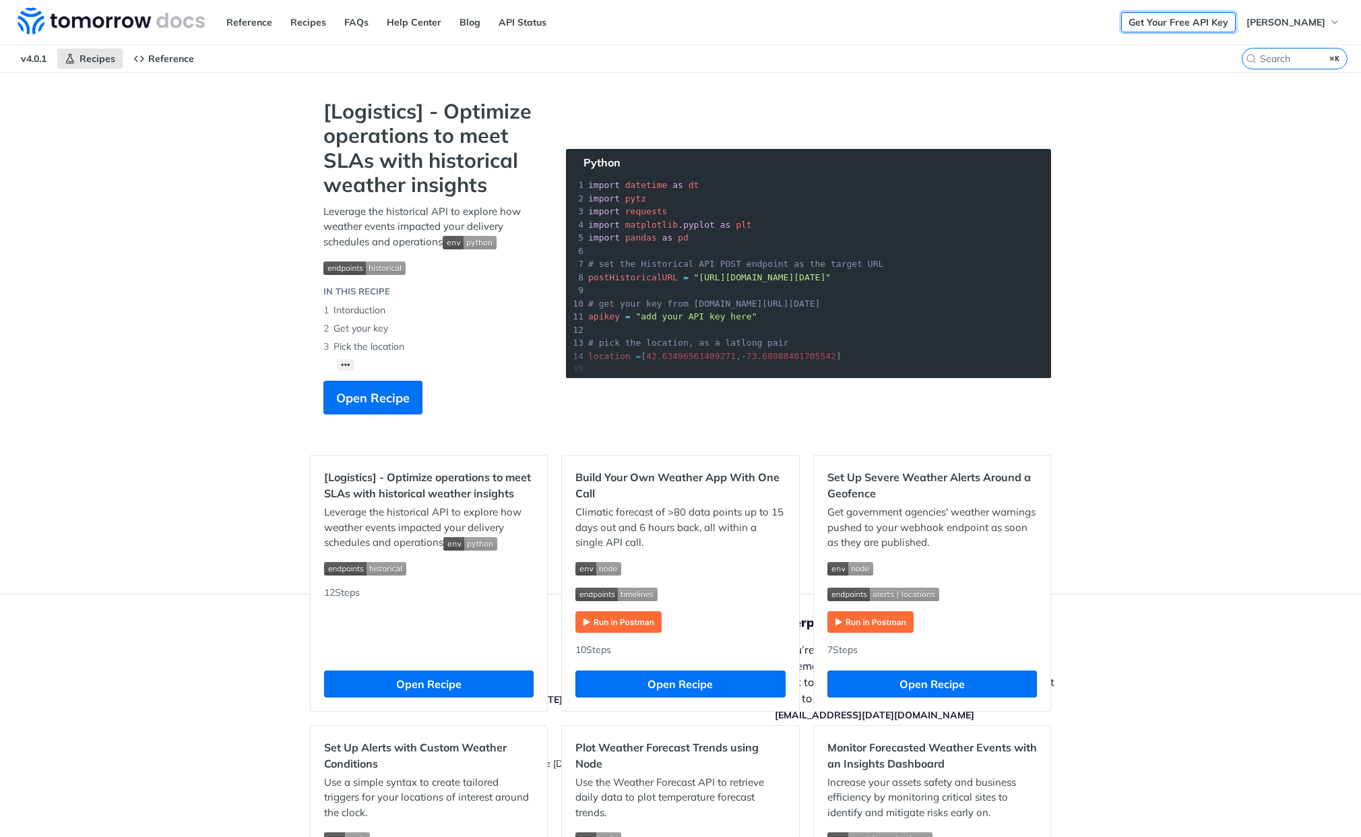
click at [1184, 24] on link "Get Your Free API Key" at bounding box center [1178, 22] width 115 height 20
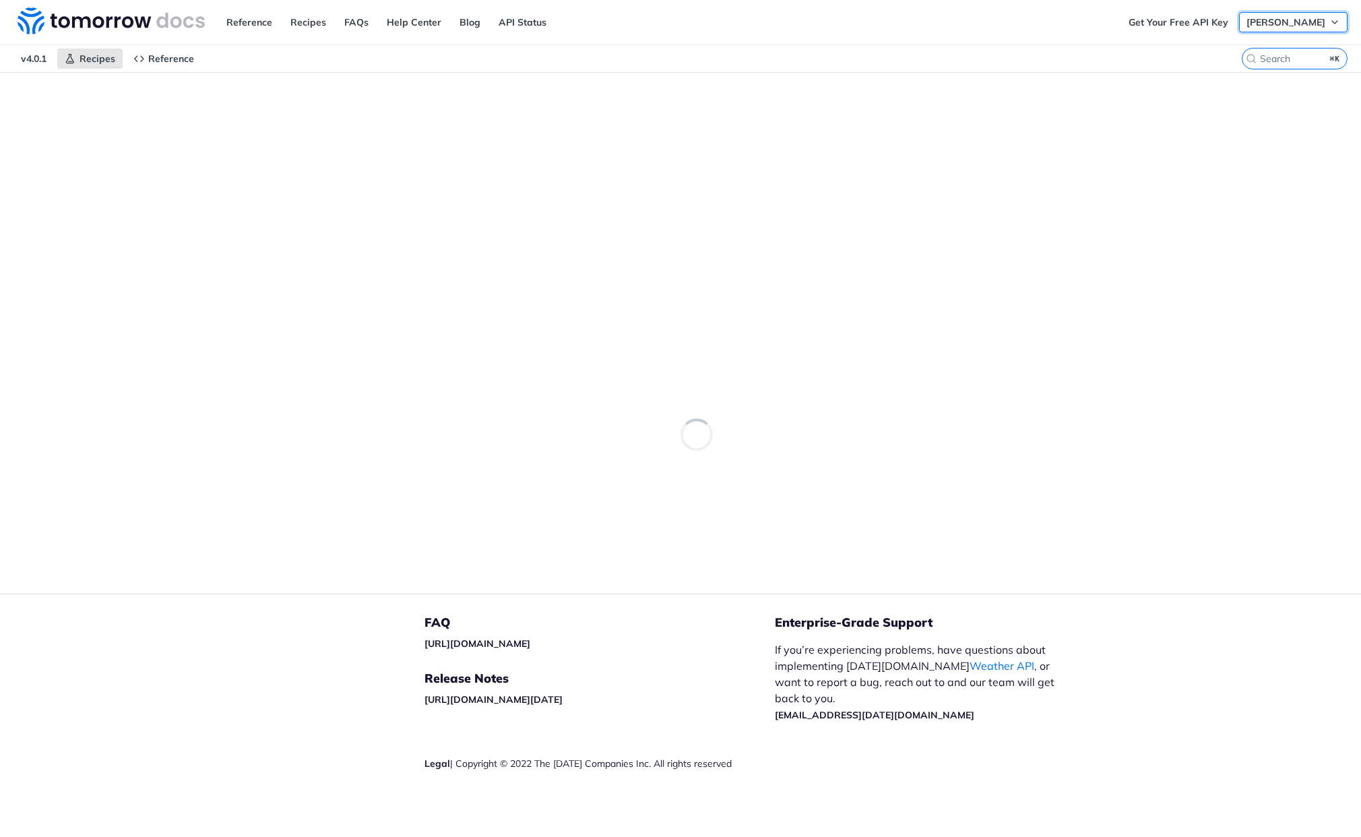
click at [1334, 21] on icon "button" at bounding box center [1335, 22] width 11 height 11
click at [651, 149] on main "Recipes" at bounding box center [680, 333] width 1361 height 522
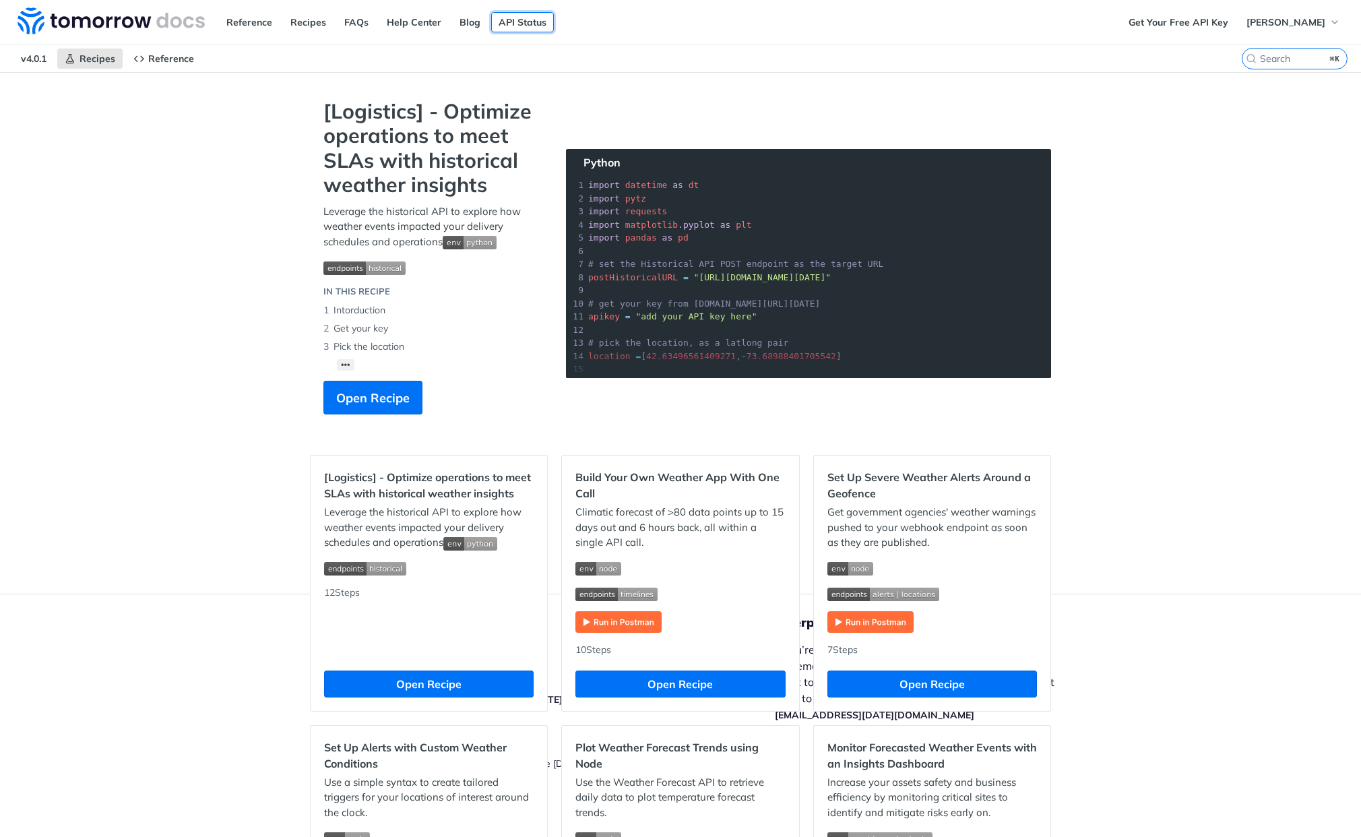
click at [504, 23] on link "API Status" at bounding box center [522, 22] width 63 height 20
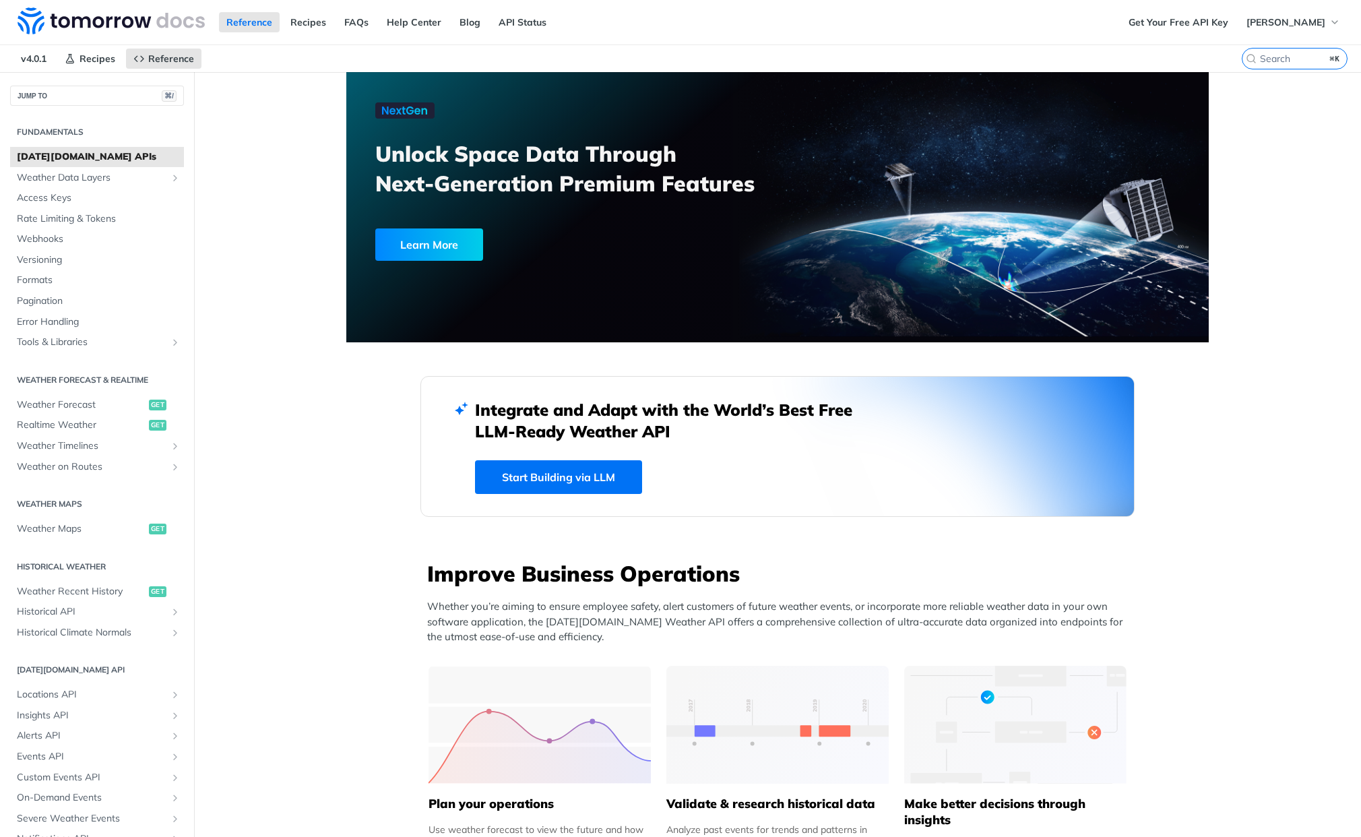
click at [564, 472] on link "Start Building via LLM" at bounding box center [558, 477] width 167 height 34
